Goal: Transaction & Acquisition: Purchase product/service

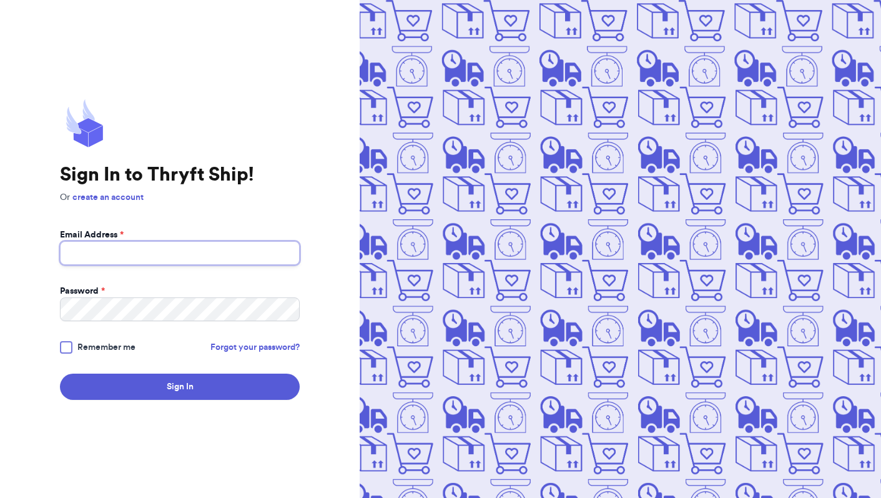
type input "[EMAIL_ADDRESS][DOMAIN_NAME]"
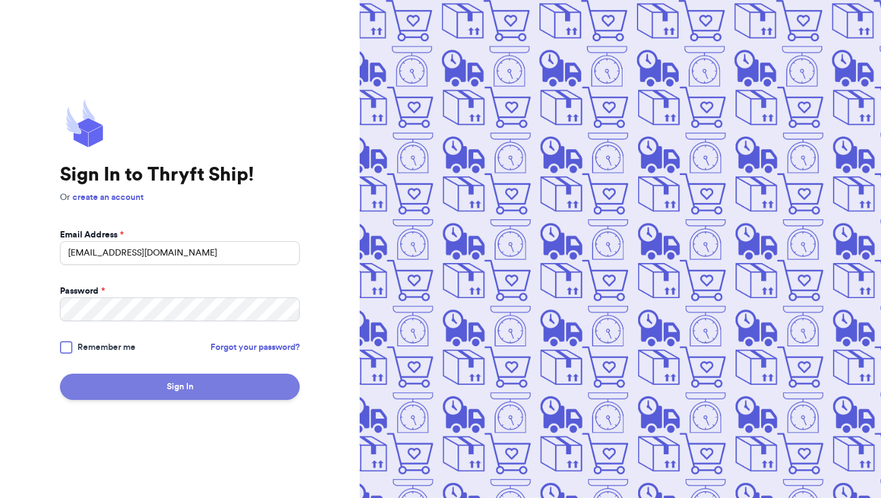
click at [66, 346] on div at bounding box center [66, 347] width 12 height 12
click at [0, 0] on input "Remember me" at bounding box center [0, 0] width 0 height 0
click at [166, 390] on button "Sign In" at bounding box center [180, 386] width 240 height 26
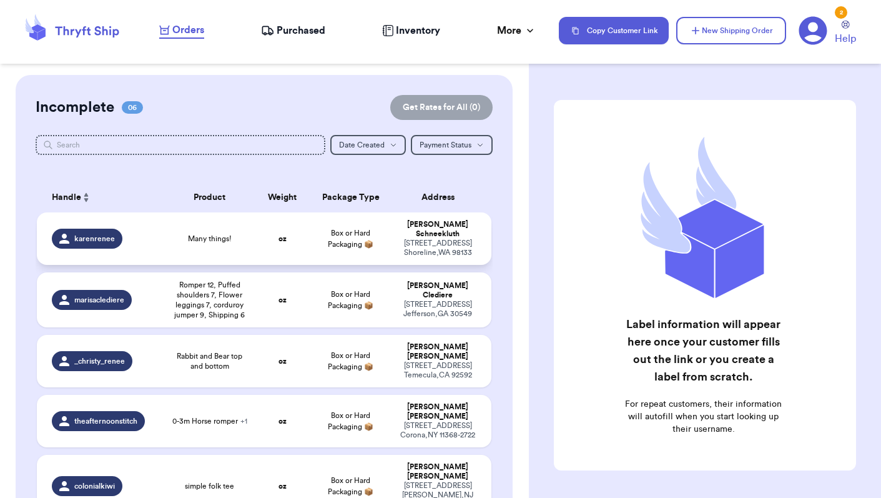
click at [188, 244] on span "Many things!" at bounding box center [210, 239] width 44 height 10
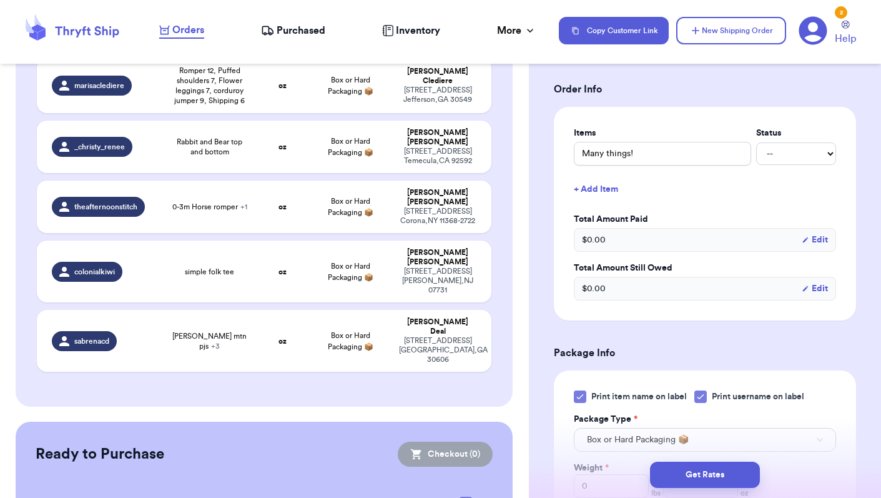
scroll to position [252, 0]
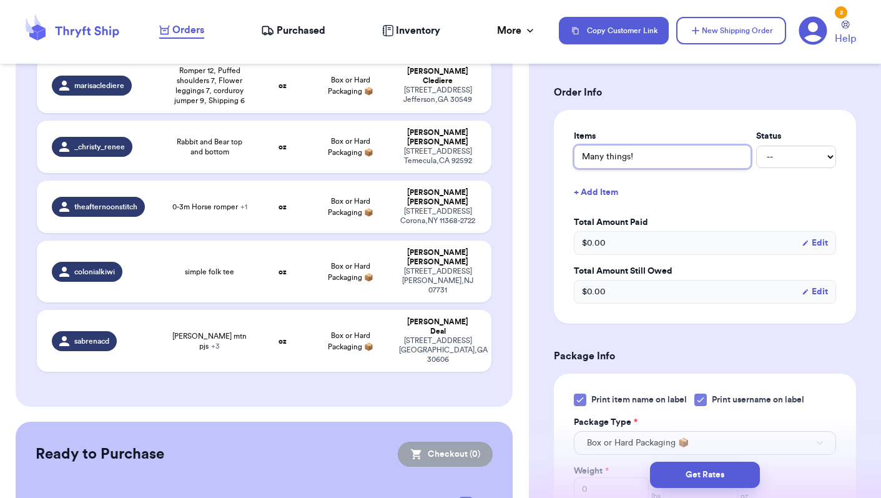
click at [678, 167] on input "Many things!" at bounding box center [662, 157] width 177 height 24
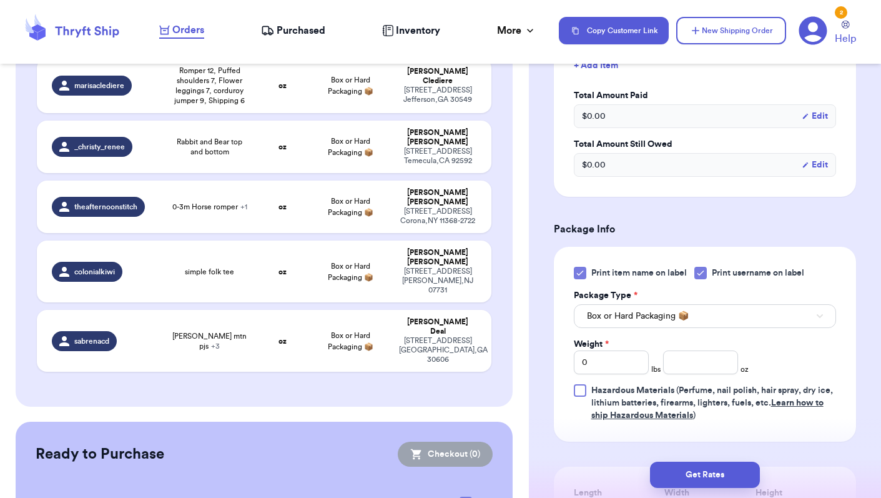
scroll to position [380, 0]
click at [579, 275] on icon at bounding box center [580, 272] width 10 height 10
click at [0, 0] on input "Print item name on label" at bounding box center [0, 0] width 0 height 0
click at [706, 274] on icon at bounding box center [701, 272] width 10 height 10
click at [0, 0] on input "Print username on label" at bounding box center [0, 0] width 0 height 0
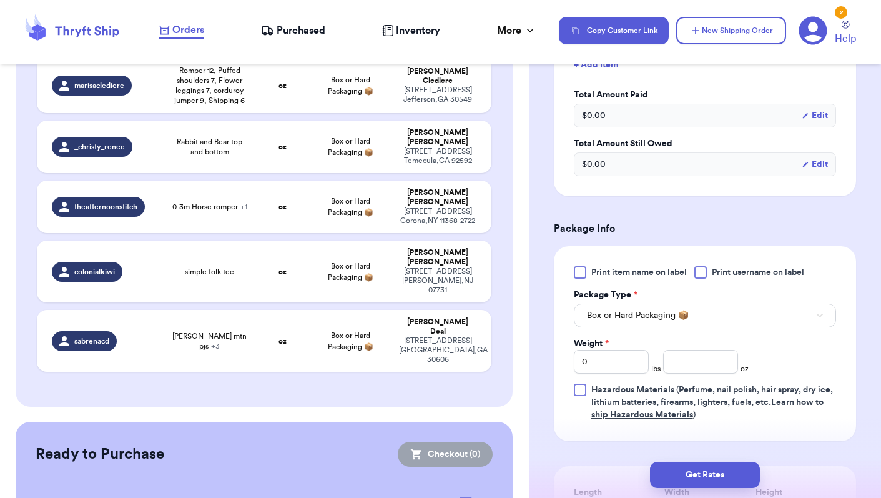
click at [693, 320] on button "Box or Hard Packaging 📦" at bounding box center [705, 316] width 262 height 24
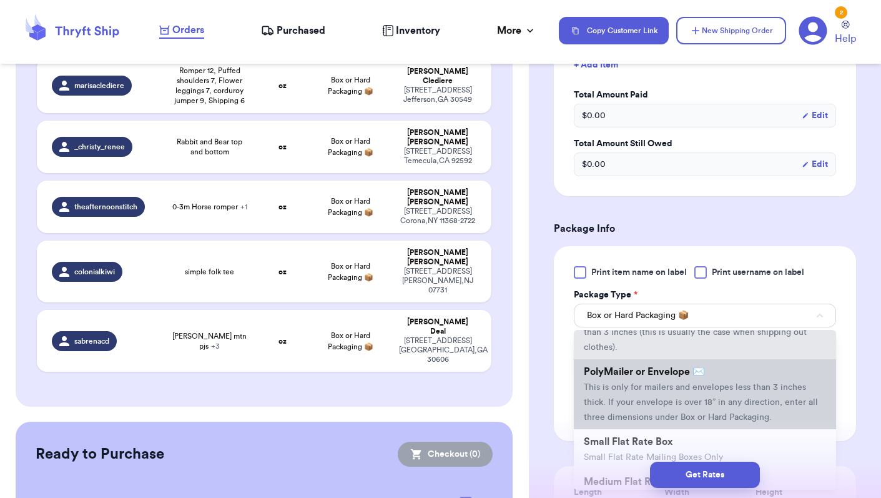
scroll to position [67, 0]
click at [643, 408] on span "This is only for mailers and envelopes less than 3 inches thick. If your envelo…" at bounding box center [701, 400] width 234 height 39
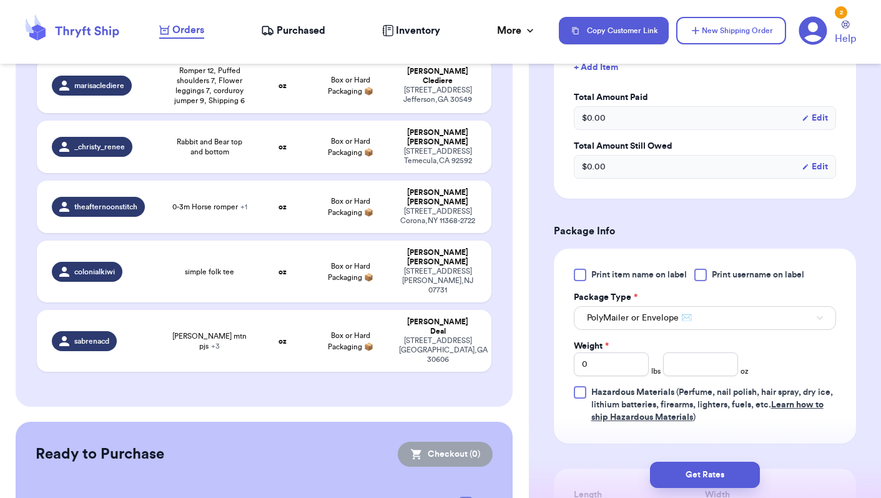
scroll to position [381, 0]
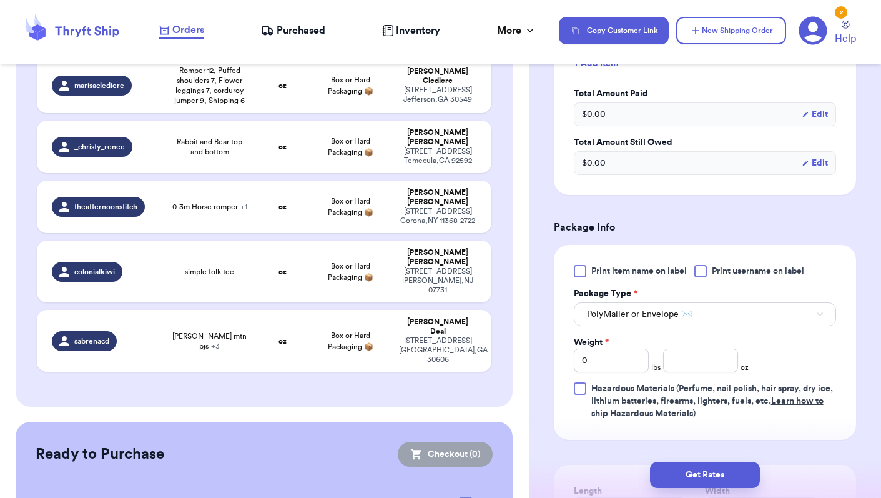
click at [690, 314] on span "PolyMailer or Envelope ✉️" at bounding box center [639, 314] width 105 height 12
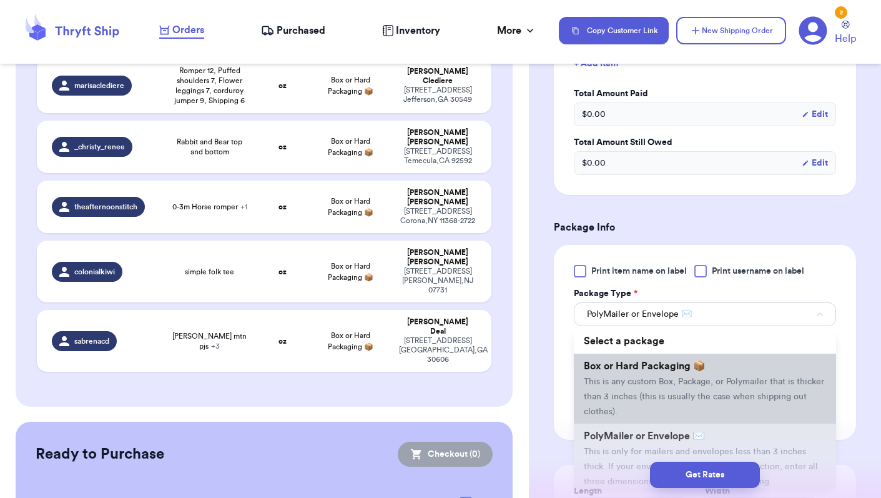
click at [730, 393] on li "Box or Hard Packaging 📦 This is any custom Box, Package, or Polymailer that is …" at bounding box center [705, 388] width 262 height 70
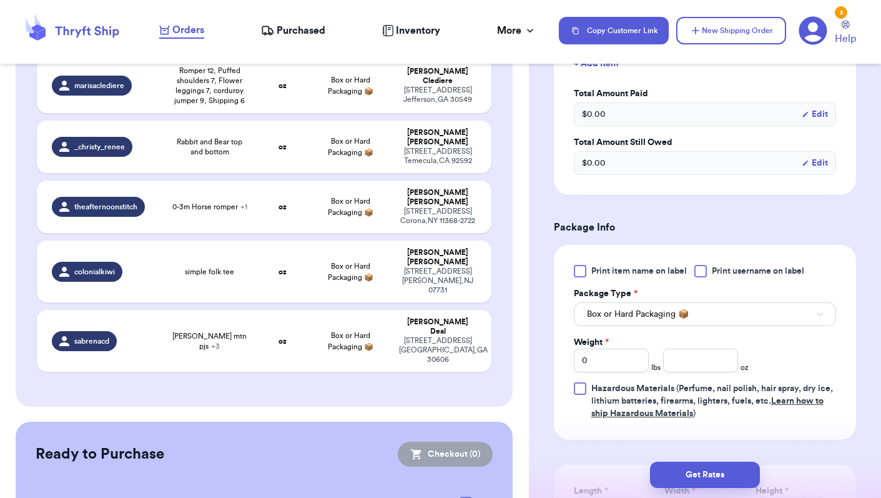
click at [718, 325] on button "Box or Hard Packaging 📦" at bounding box center [705, 314] width 262 height 24
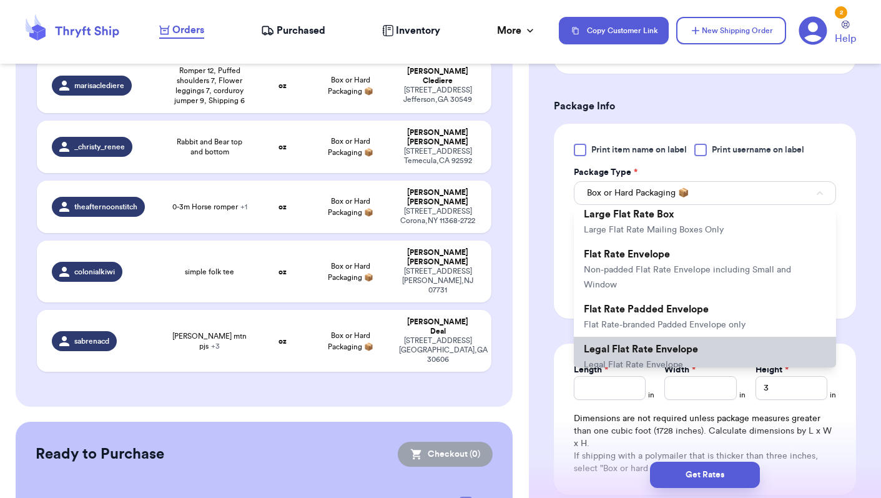
scroll to position [503, 0]
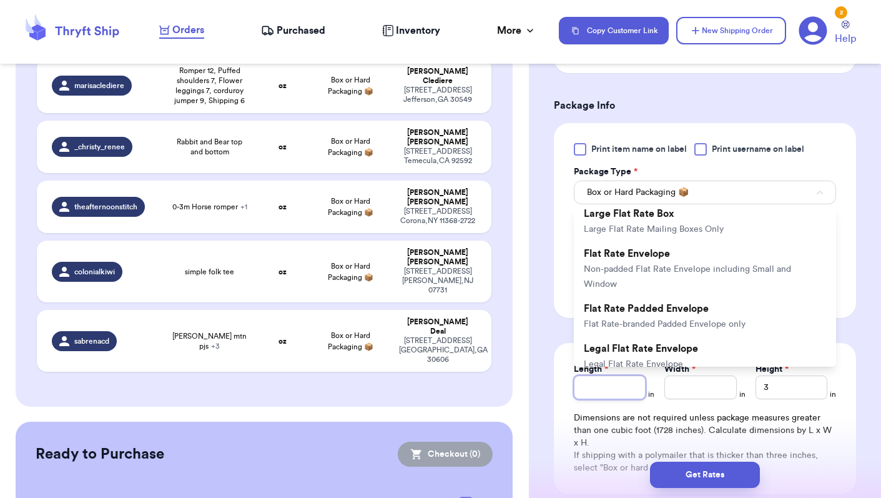
click at [626, 392] on input "Length *" at bounding box center [610, 387] width 72 height 24
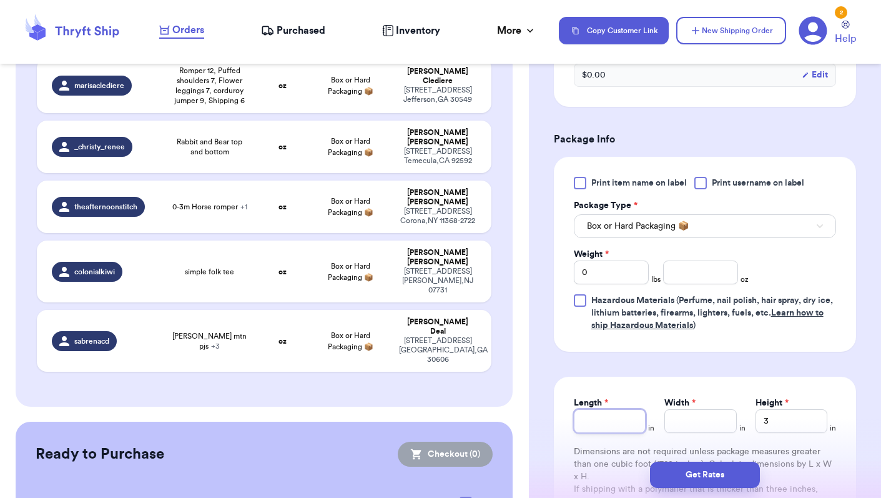
scroll to position [465, 0]
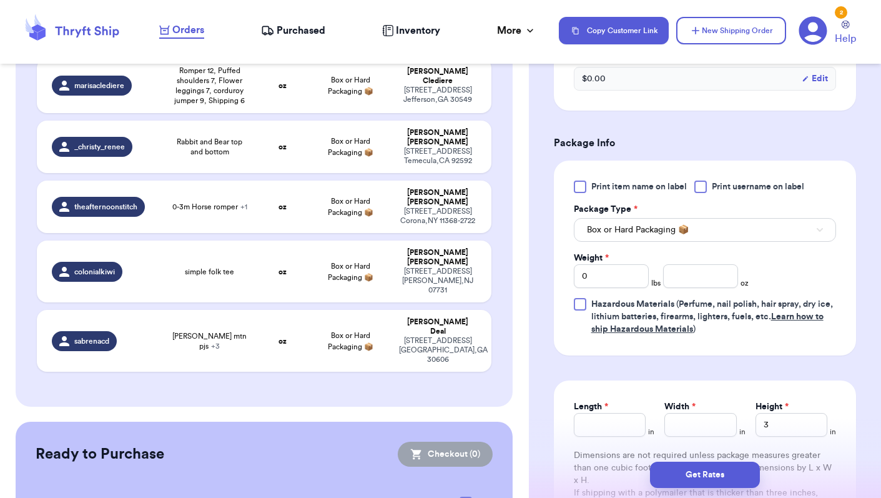
click at [640, 235] on span "Box or Hard Packaging 📦" at bounding box center [638, 230] width 102 height 12
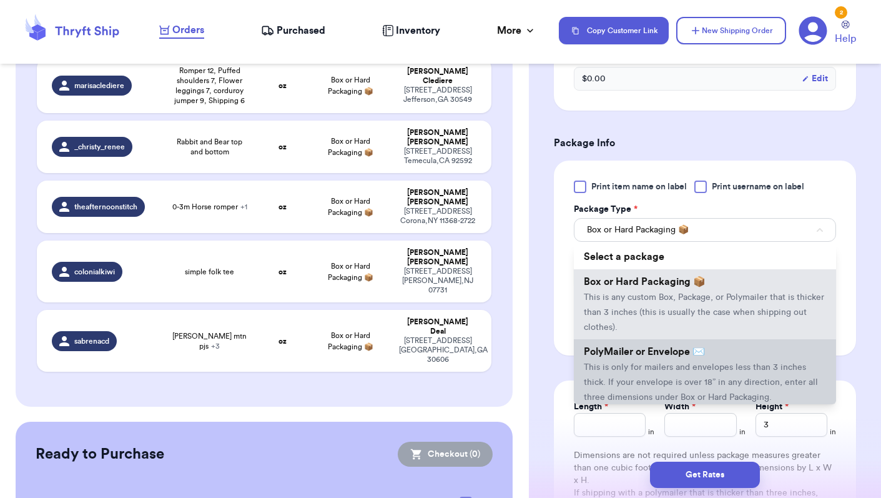
click at [710, 377] on li "PolyMailer or Envelope ✉️ This is only for mailers and envelopes less than 3 in…" at bounding box center [705, 374] width 262 height 70
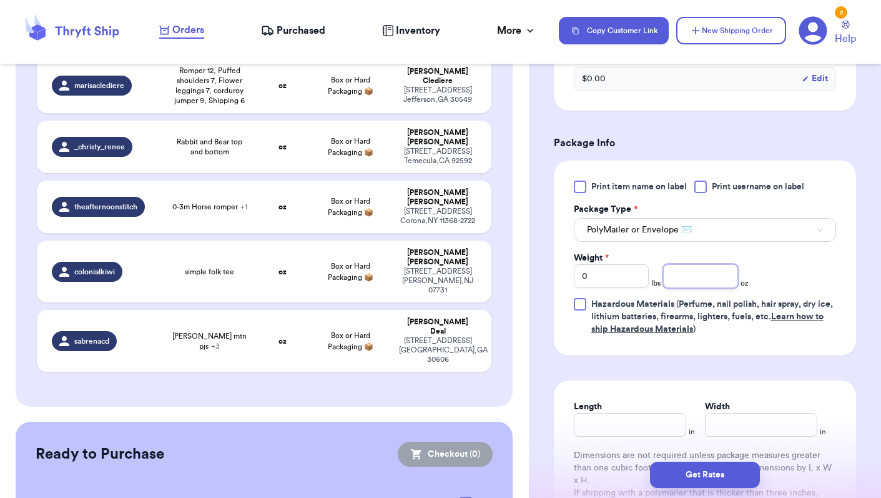
click at [684, 281] on input "number" at bounding box center [700, 276] width 75 height 24
click at [608, 283] on input "0" at bounding box center [611, 276] width 75 height 24
type input "1"
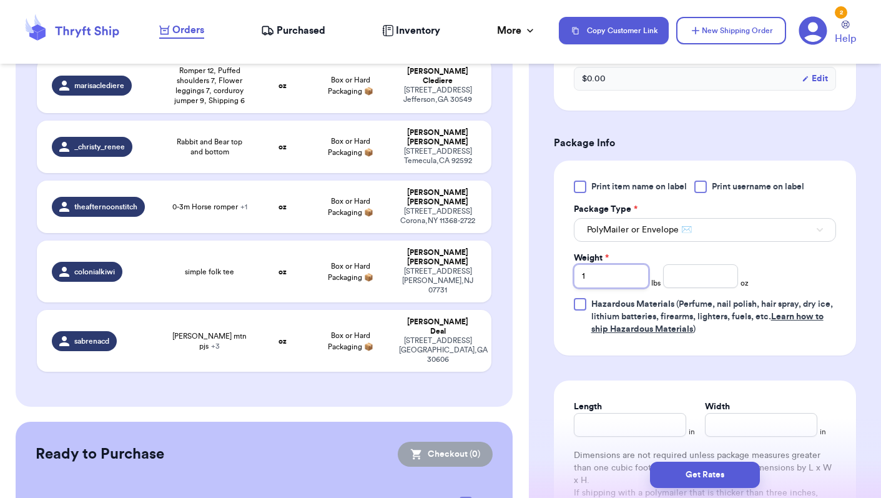
type input "1"
click at [686, 280] on input "number" at bounding box center [700, 276] width 75 height 24
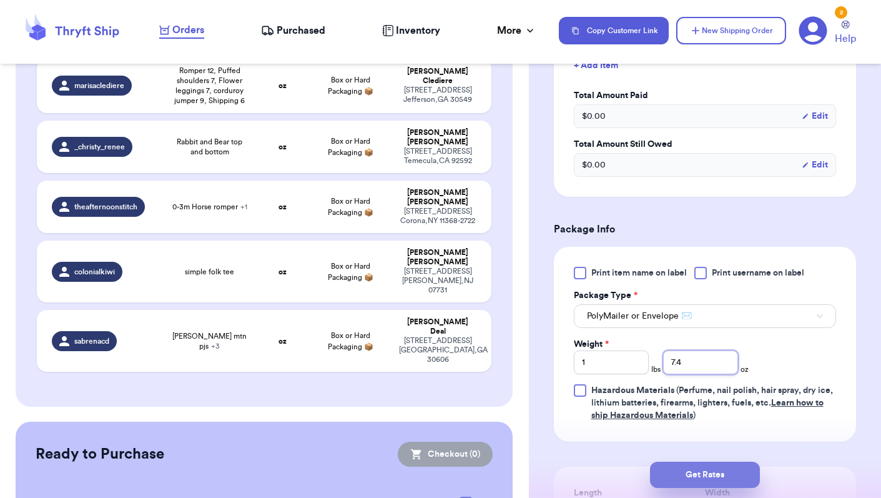
scroll to position [380, 0]
type input "7.4"
click at [713, 467] on button "Get Rates" at bounding box center [705, 475] width 110 height 26
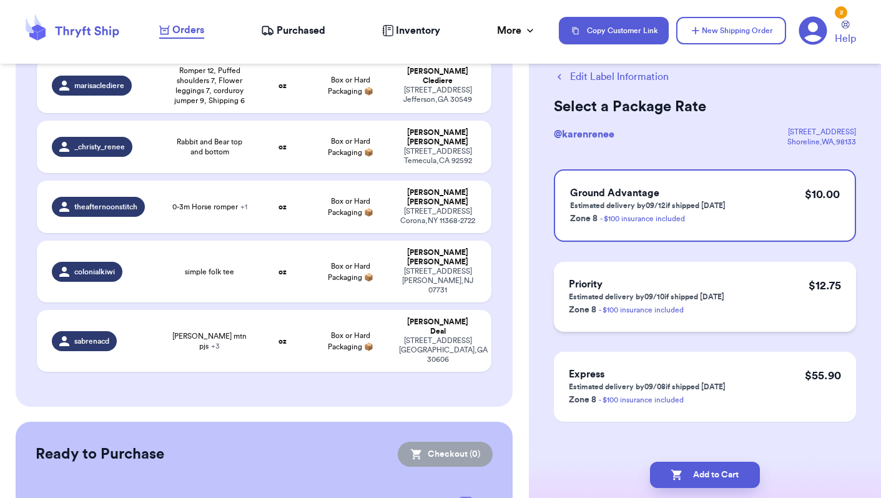
scroll to position [32, 0]
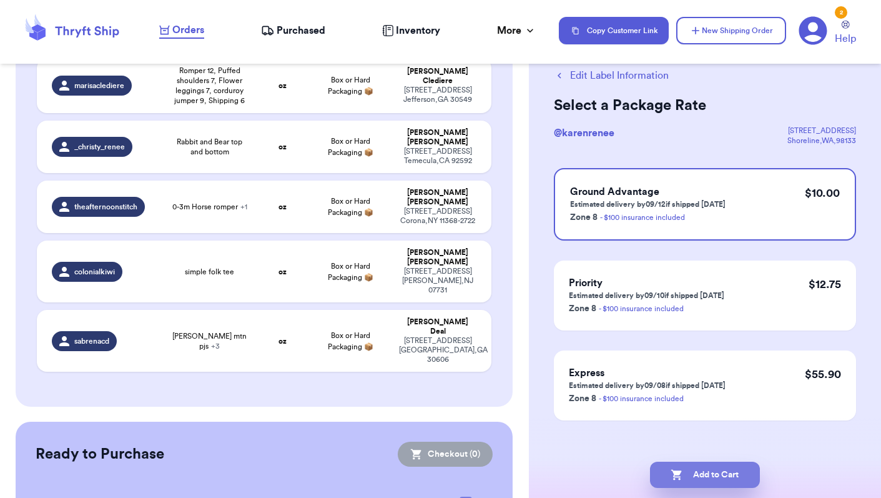
click at [685, 472] on button "Add to Cart" at bounding box center [705, 475] width 110 height 26
checkbox input "true"
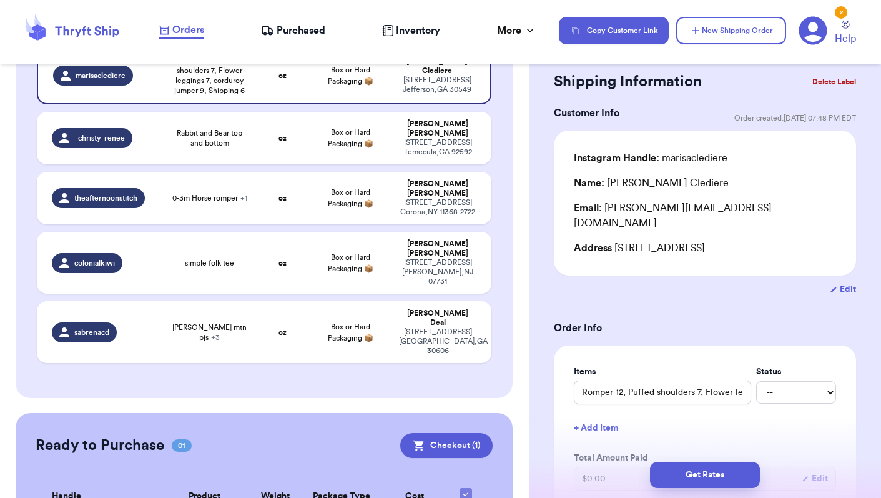
scroll to position [152, 0]
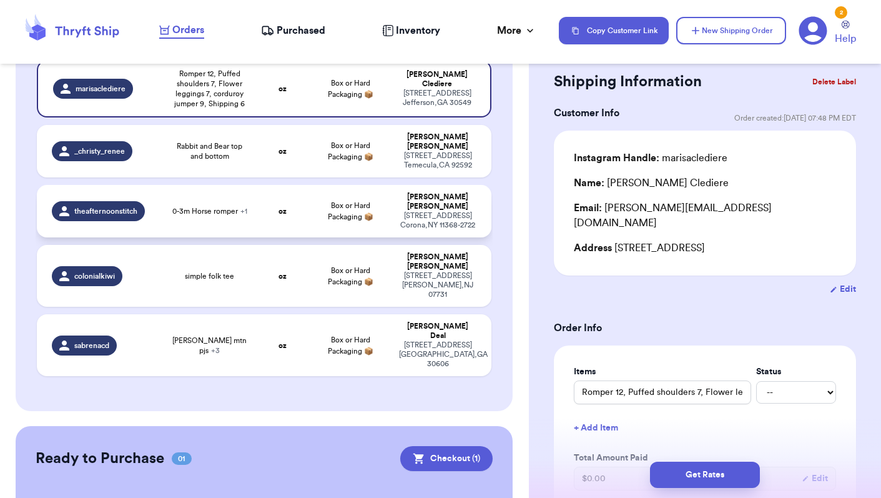
click at [164, 237] on td "0-3m Horse romper + 1" at bounding box center [209, 211] width 91 height 52
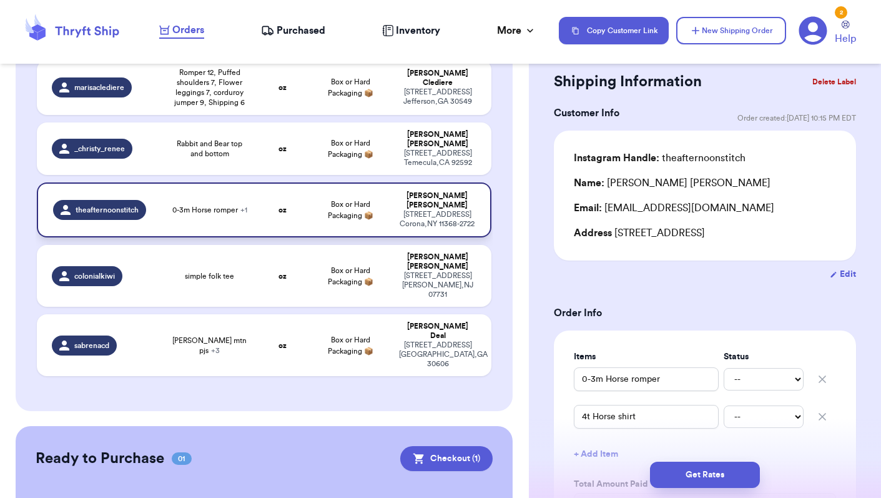
type input "0-3m Horse romper"
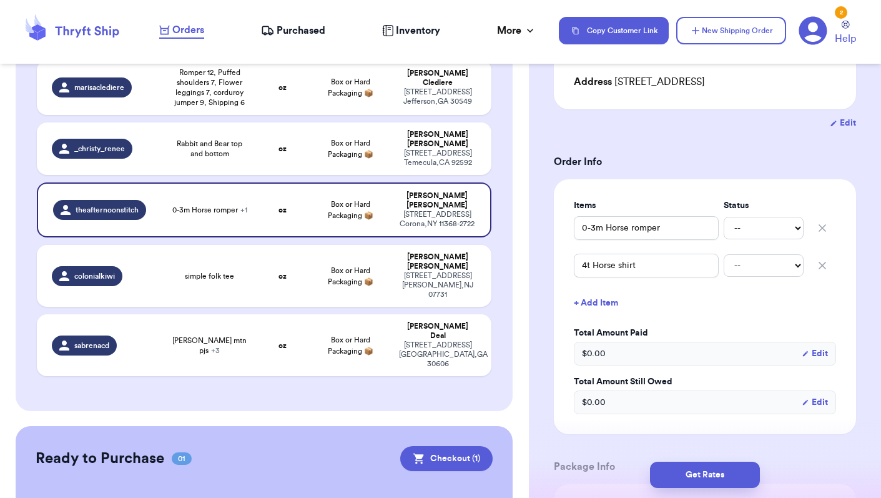
scroll to position [0, 0]
click at [608, 308] on button "+ Add Item" at bounding box center [705, 302] width 272 height 27
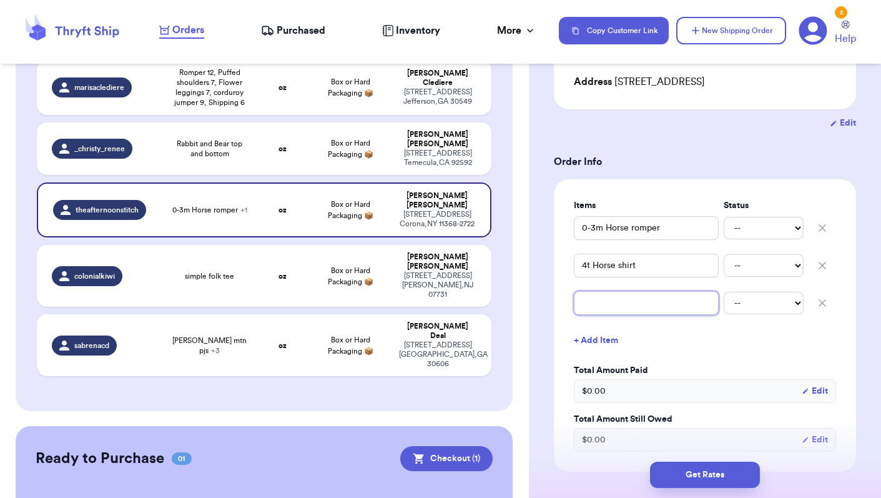
click at [615, 307] on input "text" at bounding box center [646, 303] width 145 height 24
type input "K"
type input "Ka"
type input "Kat"
type input "[PERSON_NAME]"
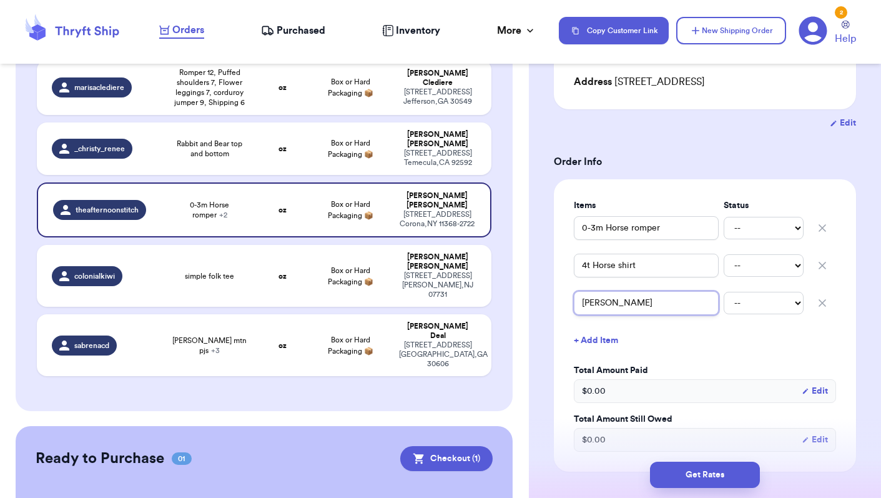
type input "[PERSON_NAME]"
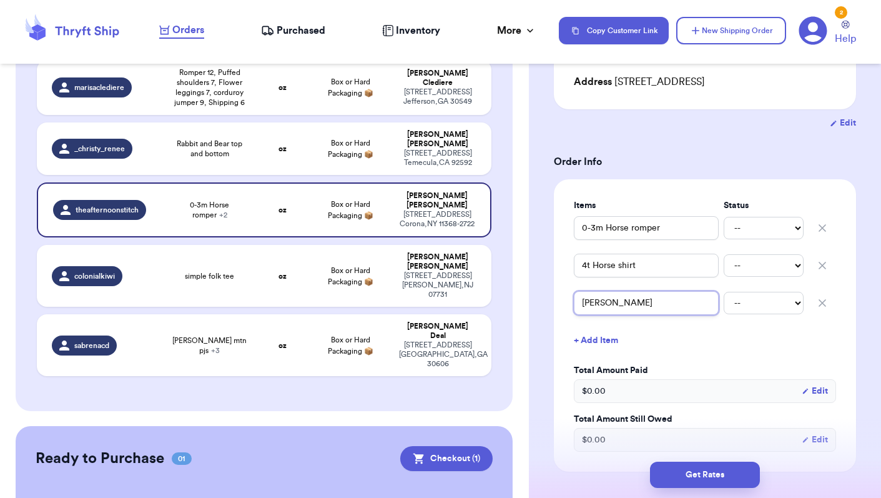
type input "[PERSON_NAME]"
type input "[PERSON_NAME] g"
type input "[PERSON_NAME] go"
type input "[PERSON_NAME] gow"
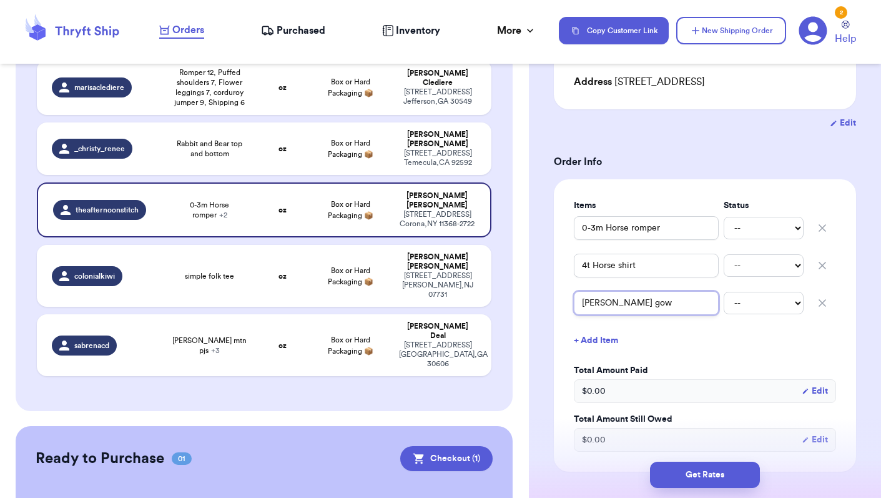
type input "[PERSON_NAME] gown"
click at [602, 341] on button "+ Add Item" at bounding box center [705, 340] width 272 height 27
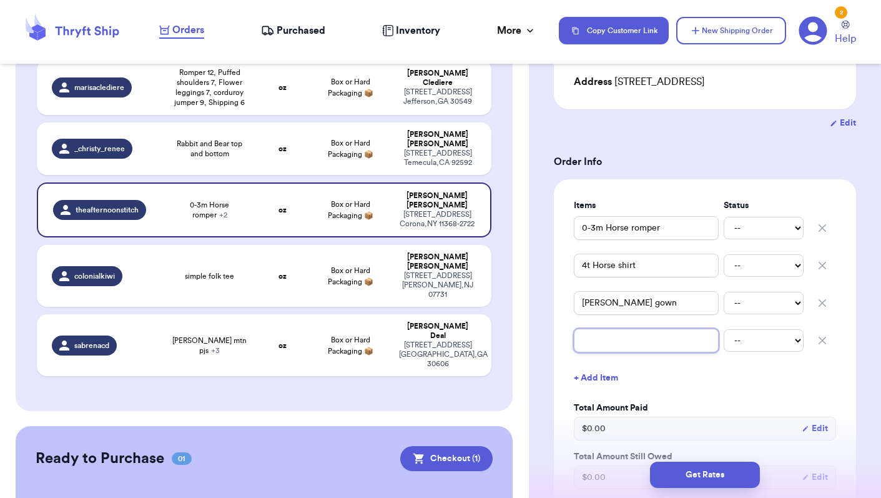
click at [593, 342] on input "text" at bounding box center [646, 340] width 145 height 24
type input "H"
type input "H&"
type input "H&M"
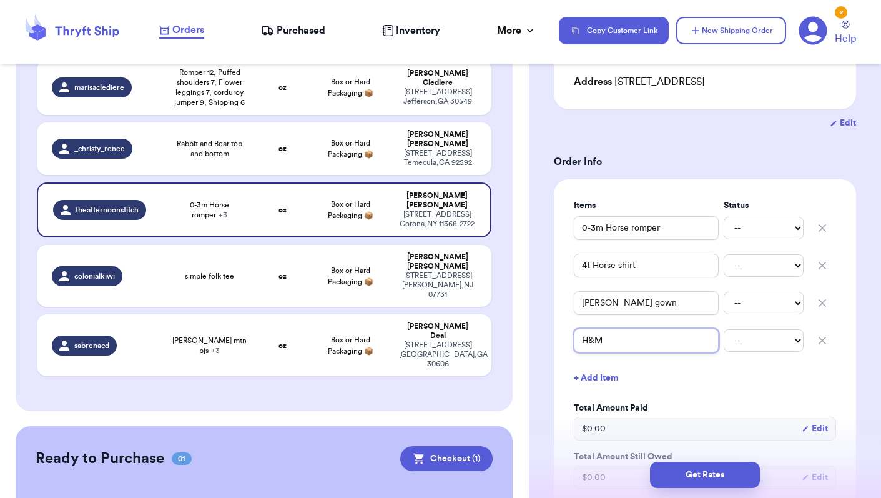
type input "H&M f"
type input "H&M fl"
type input "H&M flo"
type input "H&M [PERSON_NAME]"
type input "H&M flora"
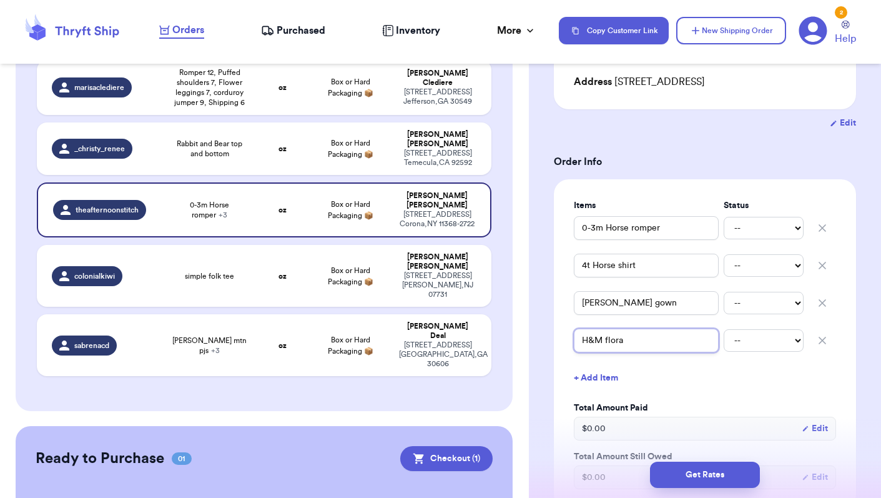
type input "H&M floral"
type input "H&M floral b"
type input "H&M floral bl"
type input "H&M floral blo"
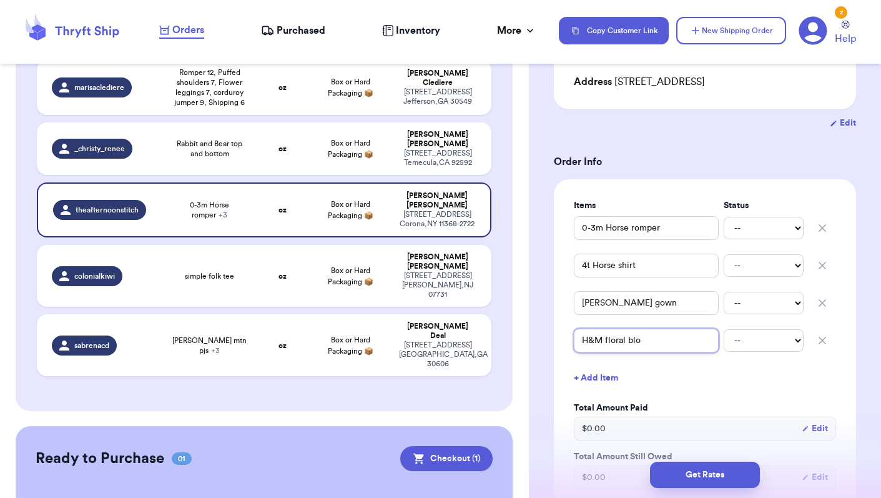
type input "H&M floral blou"
type input "H&M floral blous"
type input "H&M floral blouse"
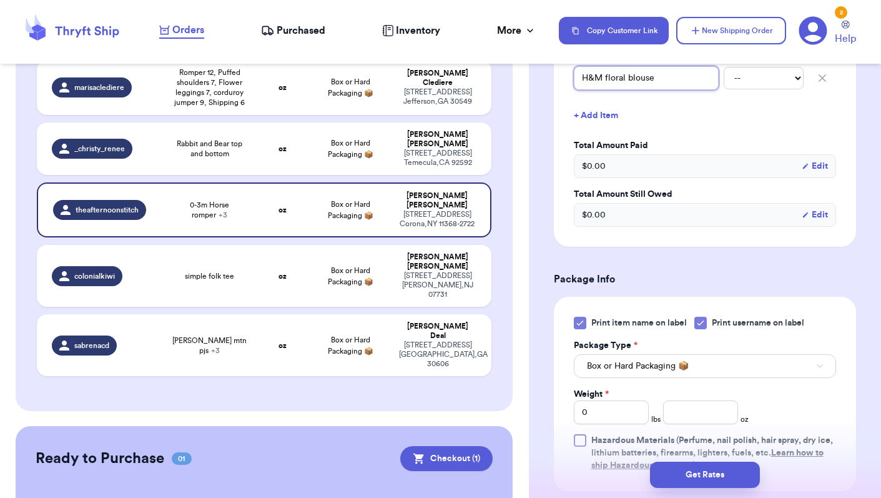
scroll to position [450, 0]
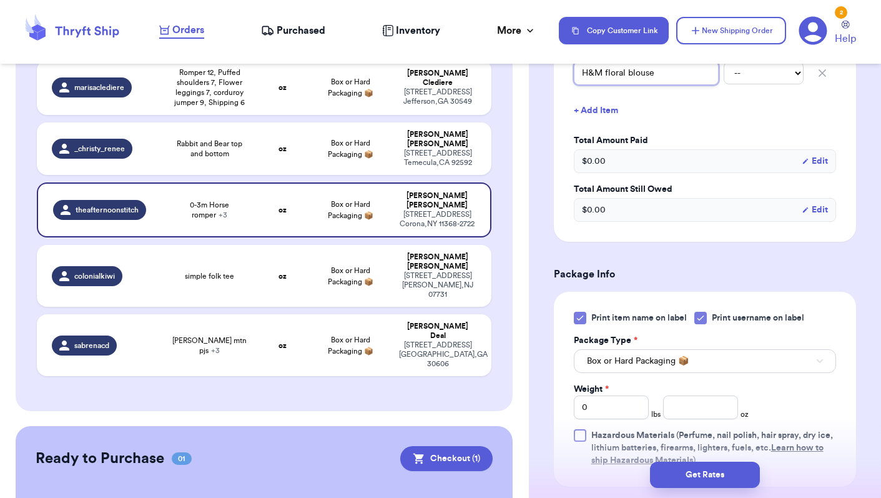
type input "H&M floral blouse"
click at [581, 317] on icon at bounding box center [580, 318] width 10 height 10
click at [0, 0] on input "Print item name on label" at bounding box center [0, 0] width 0 height 0
click at [704, 320] on icon at bounding box center [701, 318] width 10 height 10
click at [0, 0] on input "Print username on label" at bounding box center [0, 0] width 0 height 0
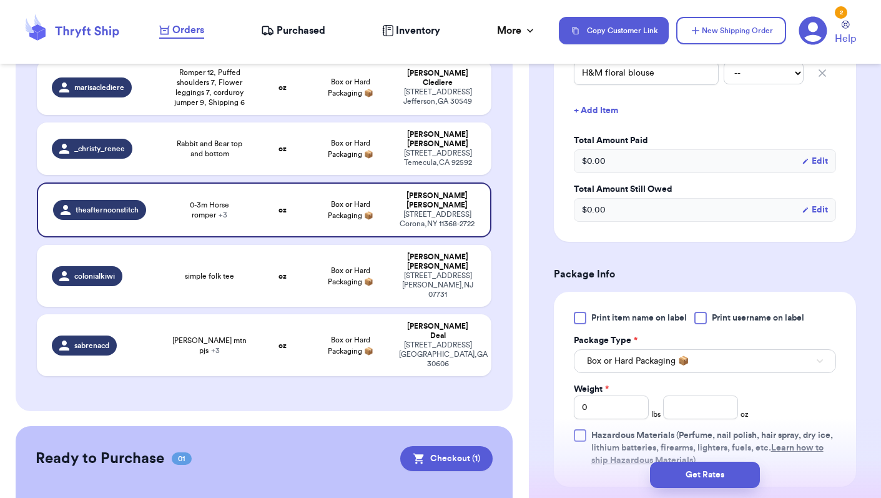
click at [645, 363] on span "Box or Hard Packaging 📦" at bounding box center [638, 361] width 102 height 12
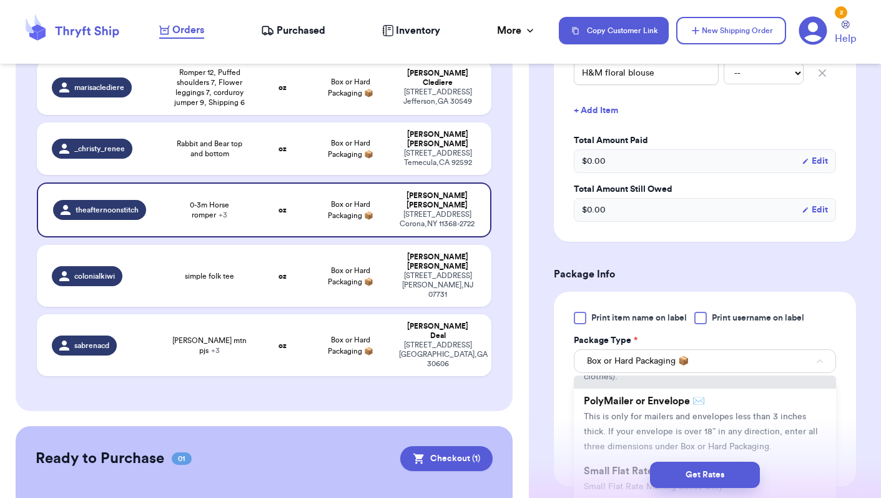
scroll to position [84, 0]
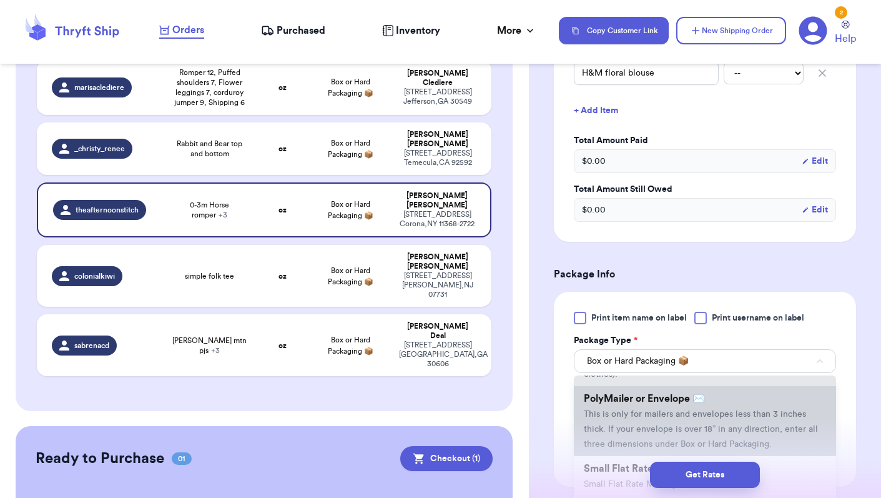
click at [640, 413] on span "This is only for mailers and envelopes less than 3 inches thick. If your envelo…" at bounding box center [701, 429] width 234 height 39
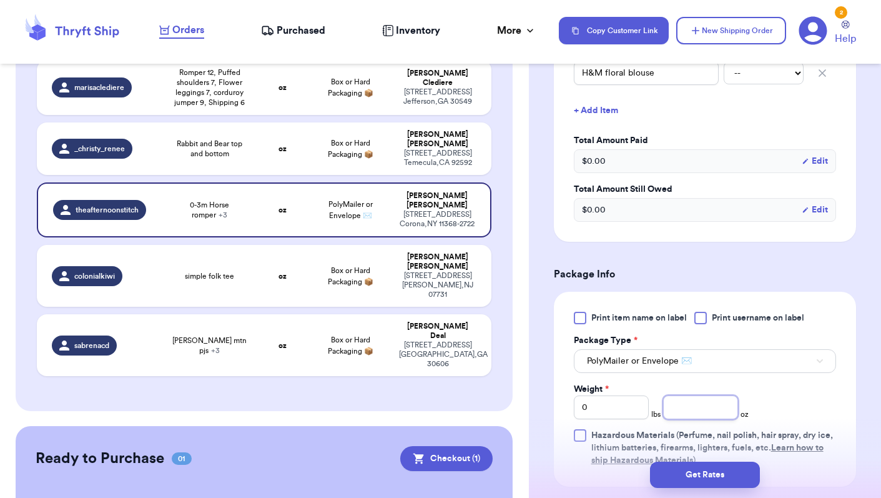
click at [678, 411] on input "number" at bounding box center [700, 407] width 75 height 24
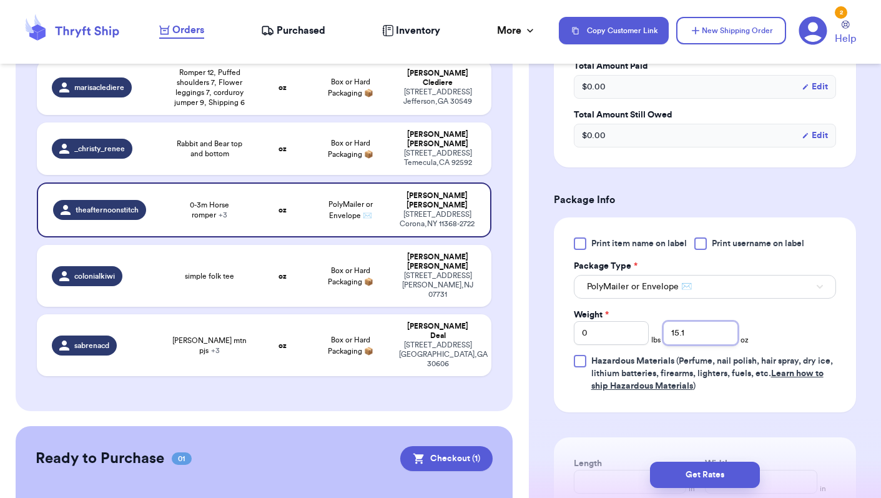
scroll to position [531, 0]
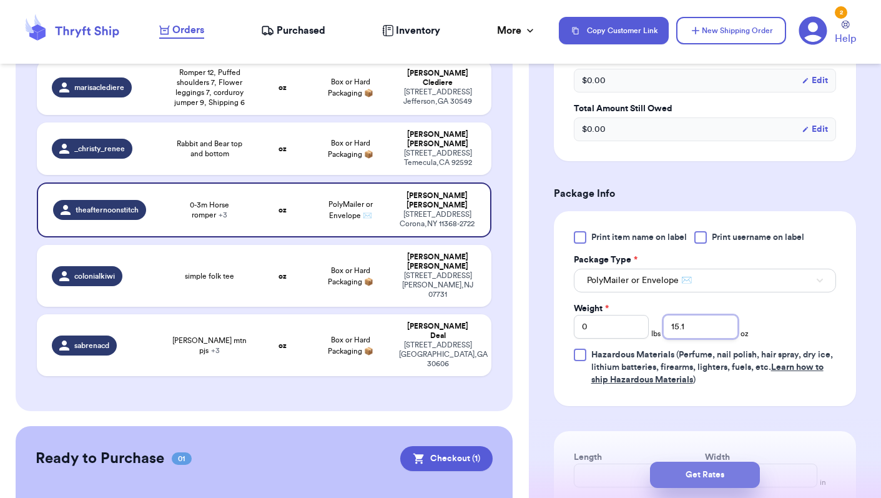
type input "15.1"
click at [719, 468] on button "Get Rates" at bounding box center [705, 475] width 110 height 26
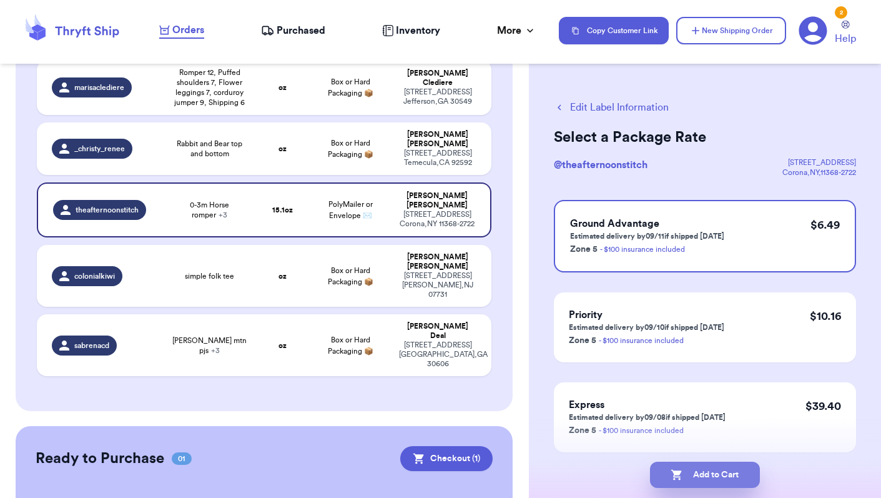
click at [704, 470] on button "Add to Cart" at bounding box center [705, 475] width 110 height 26
checkbox input "true"
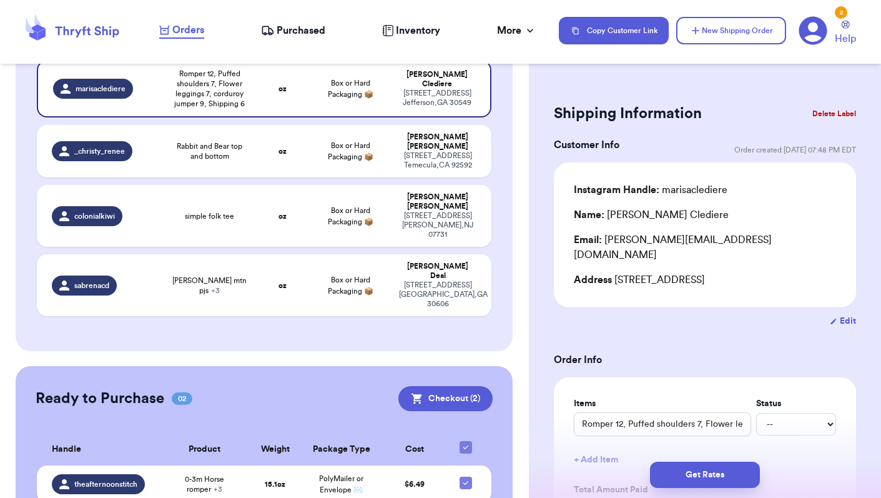
click at [191, 31] on span "Orders" at bounding box center [188, 29] width 32 height 15
click at [515, 32] on div "More" at bounding box center [516, 30] width 39 height 15
click at [484, 230] on div "Customer Link New Order Incomplete 04 Get Rates for All ( 0 ) Get Rates for All…" at bounding box center [440, 249] width 881 height 498
click at [841, 12] on div "2" at bounding box center [841, 12] width 12 height 12
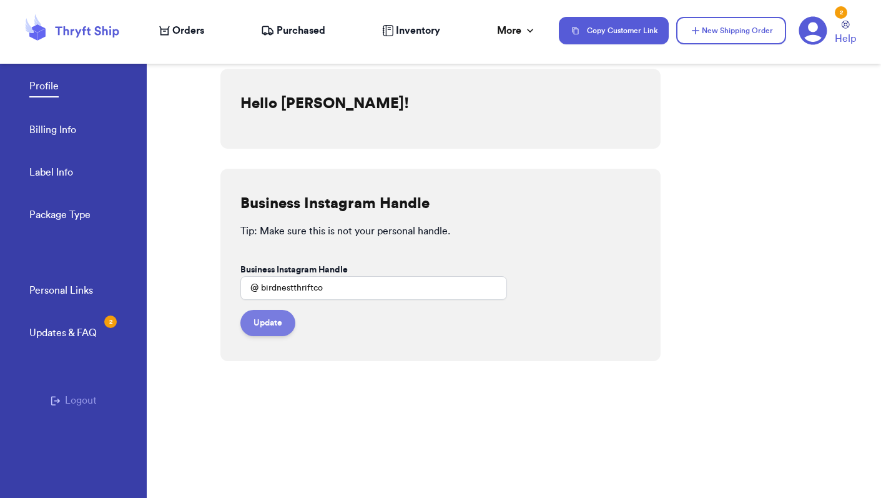
click at [272, 328] on button "Update" at bounding box center [267, 323] width 55 height 26
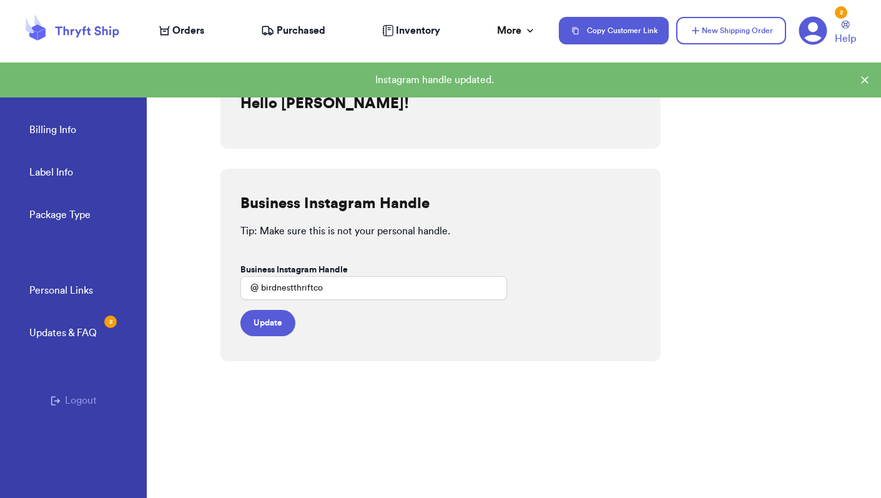
click at [91, 331] on div "Updates & FAQ 2" at bounding box center [62, 332] width 67 height 15
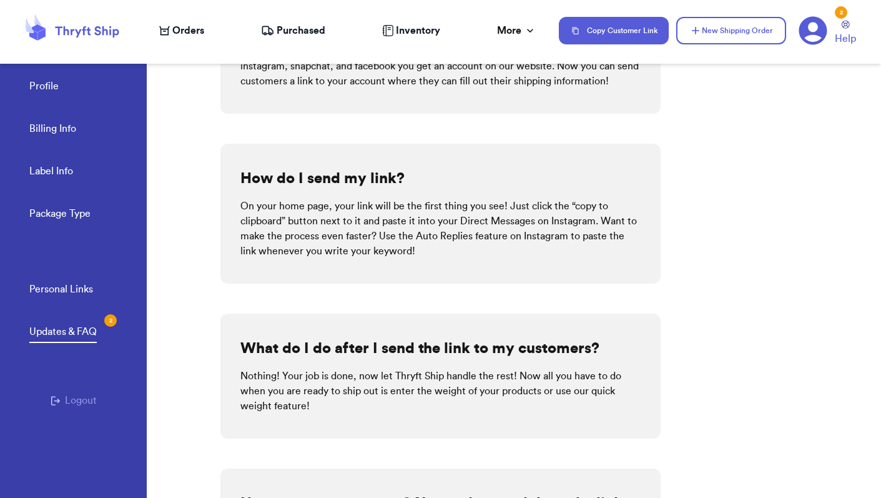
click at [49, 85] on link "Profile" at bounding box center [43, 87] width 29 height 17
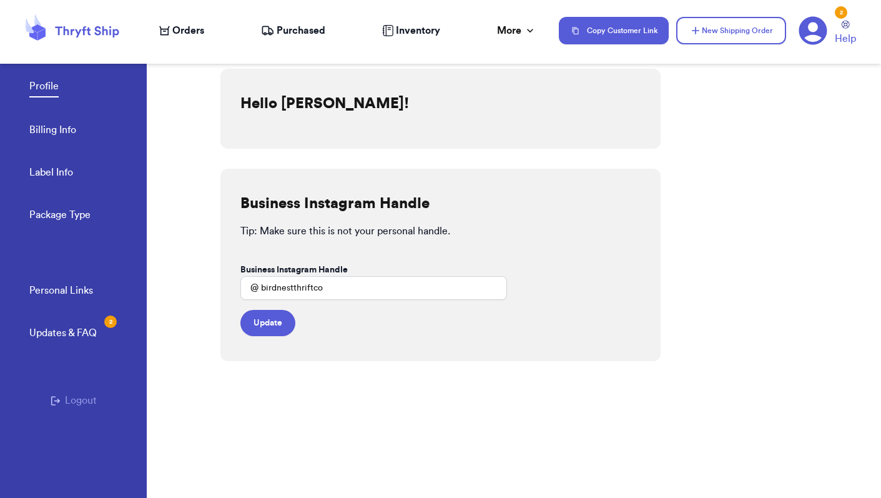
click at [72, 36] on icon at bounding box center [72, 31] width 100 height 34
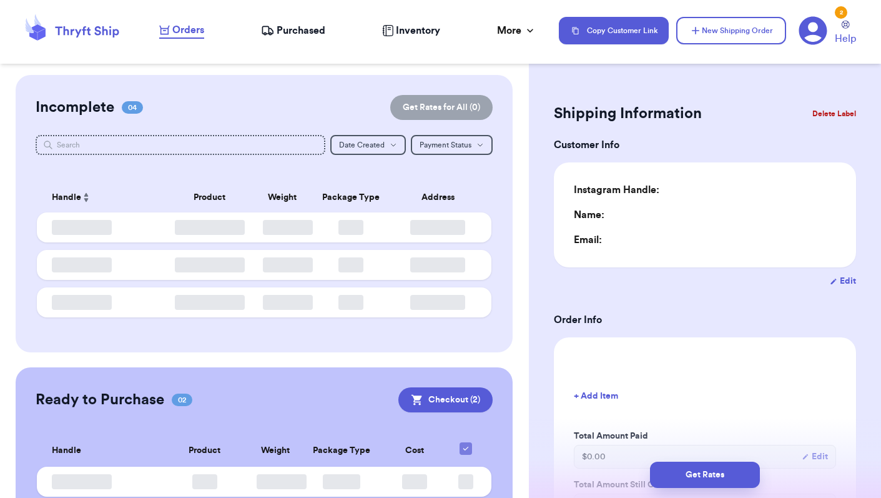
type input "0"
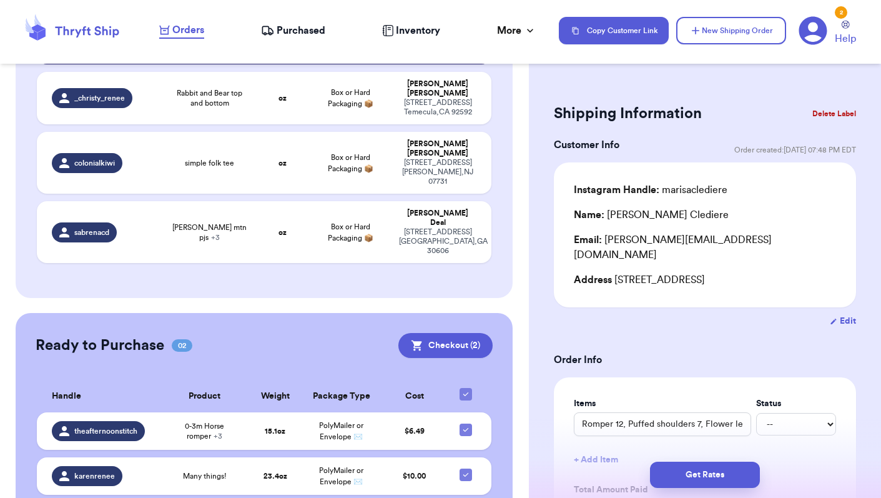
scroll to position [205, 0]
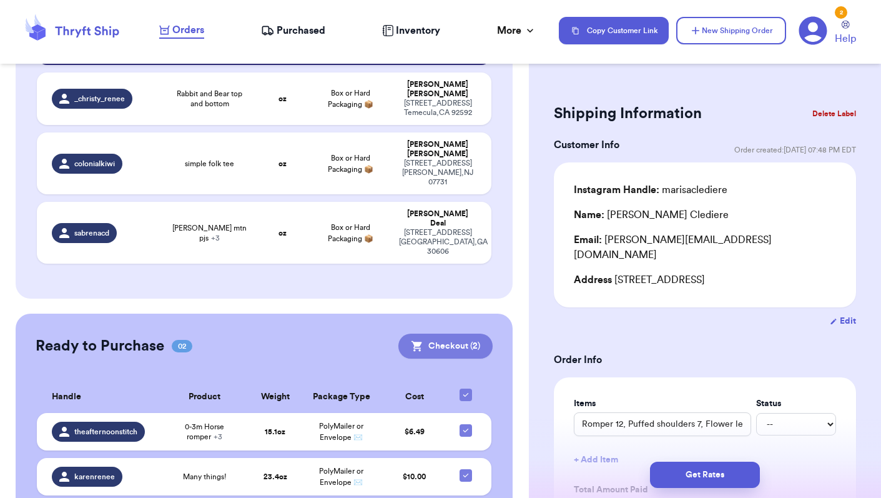
click at [449, 333] on button "Checkout ( 2 )" at bounding box center [445, 345] width 94 height 25
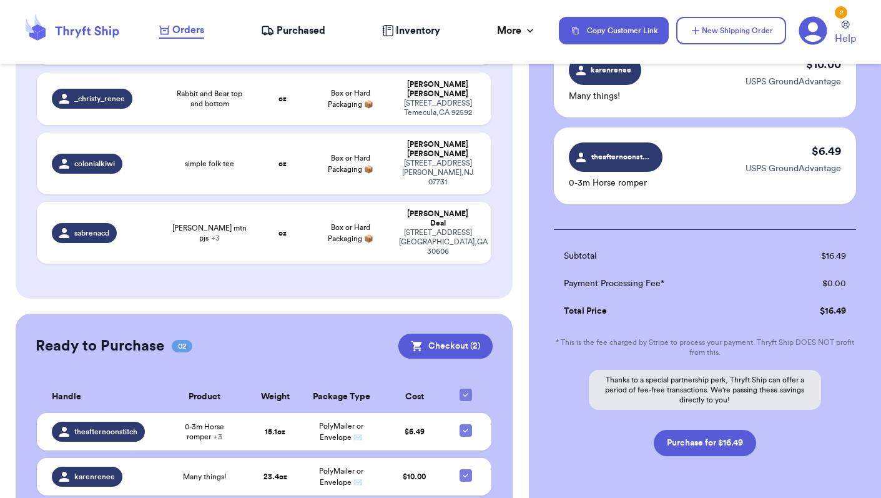
scroll to position [116, 0]
click at [719, 443] on button "Purchase for $16.49" at bounding box center [705, 441] width 102 height 26
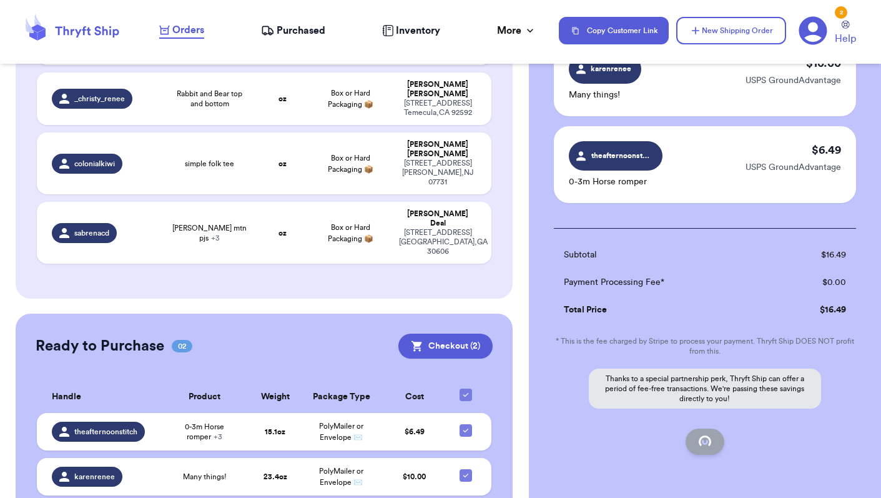
checkbox input "false"
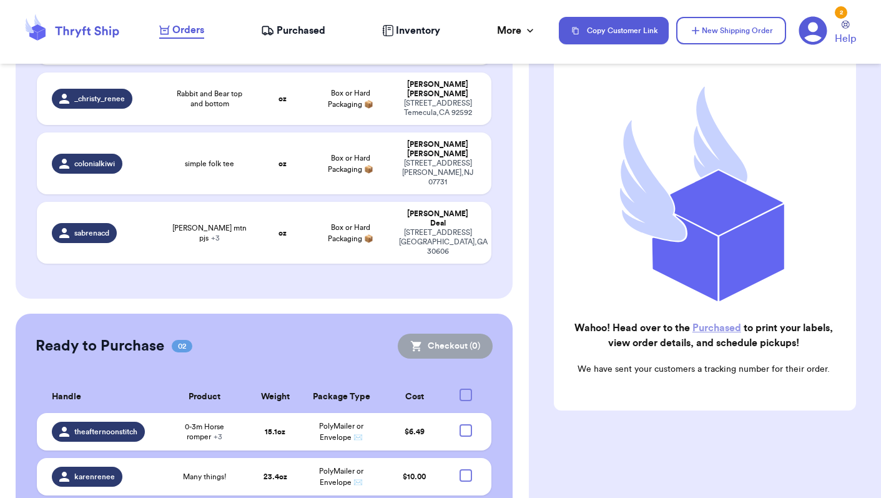
checkbox input "true"
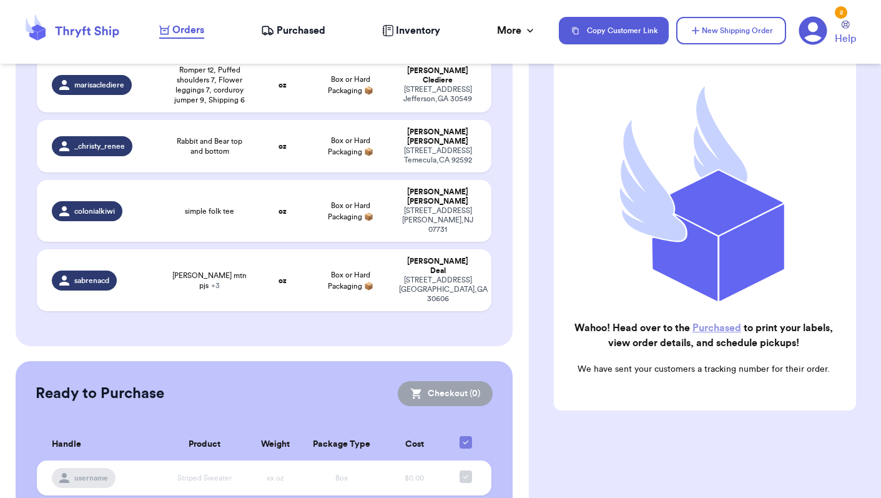
click at [723, 327] on link "Purchased" at bounding box center [717, 328] width 49 height 10
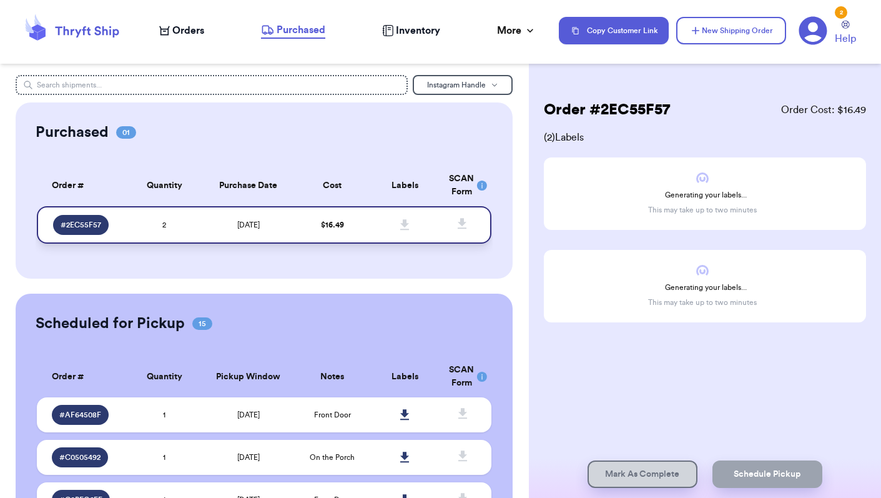
click at [87, 230] on span "# 2EC55F57" at bounding box center [81, 225] width 41 height 10
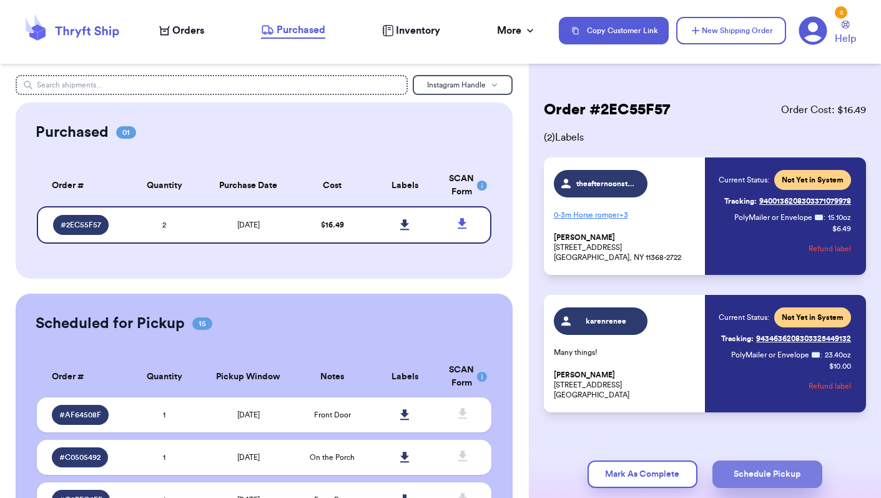
click at [751, 470] on button "Schedule Pickup" at bounding box center [768, 473] width 110 height 27
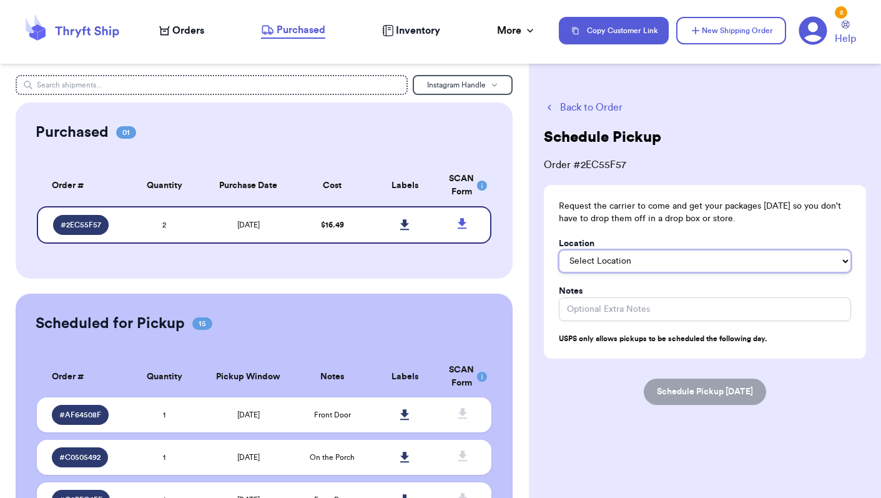
click at [621, 257] on select "Select Location In/At Mailbox On the Porch Front Door Back Door Side Door Knock…" at bounding box center [705, 261] width 292 height 22
click at [638, 259] on select "In/At Mailbox On the Porch Front Door Back Door Side Door Knock on Door/Ring Be…" at bounding box center [705, 261] width 292 height 22
select select "Front Door"
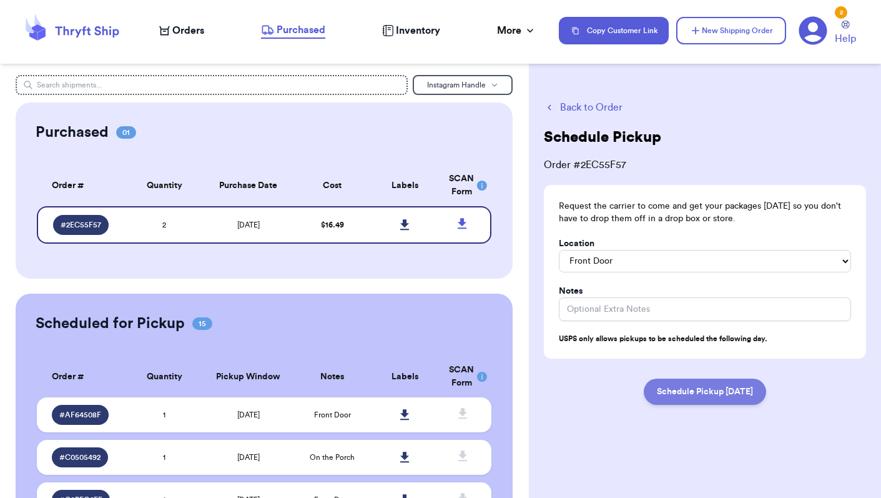
click at [703, 391] on button "Schedule Pickup [DATE]" at bounding box center [705, 391] width 122 height 26
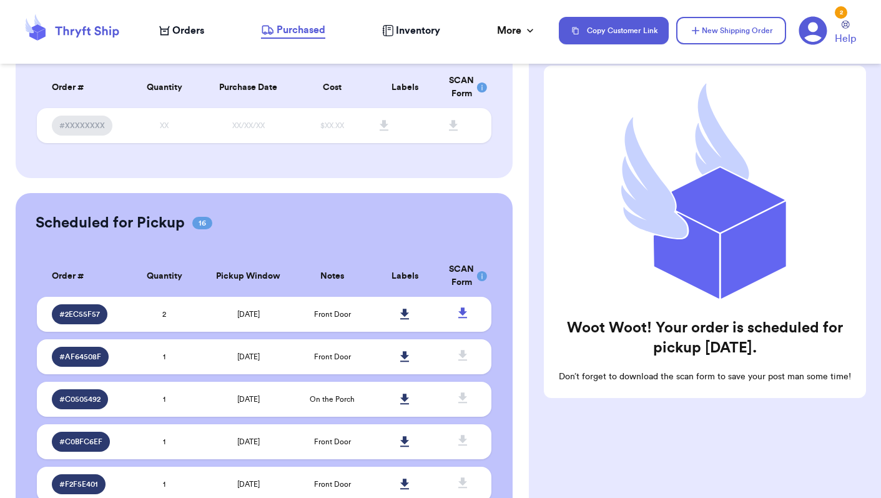
scroll to position [99, 0]
click at [403, 318] on icon at bounding box center [404, 313] width 9 height 11
